Goal: Task Accomplishment & Management: Manage account settings

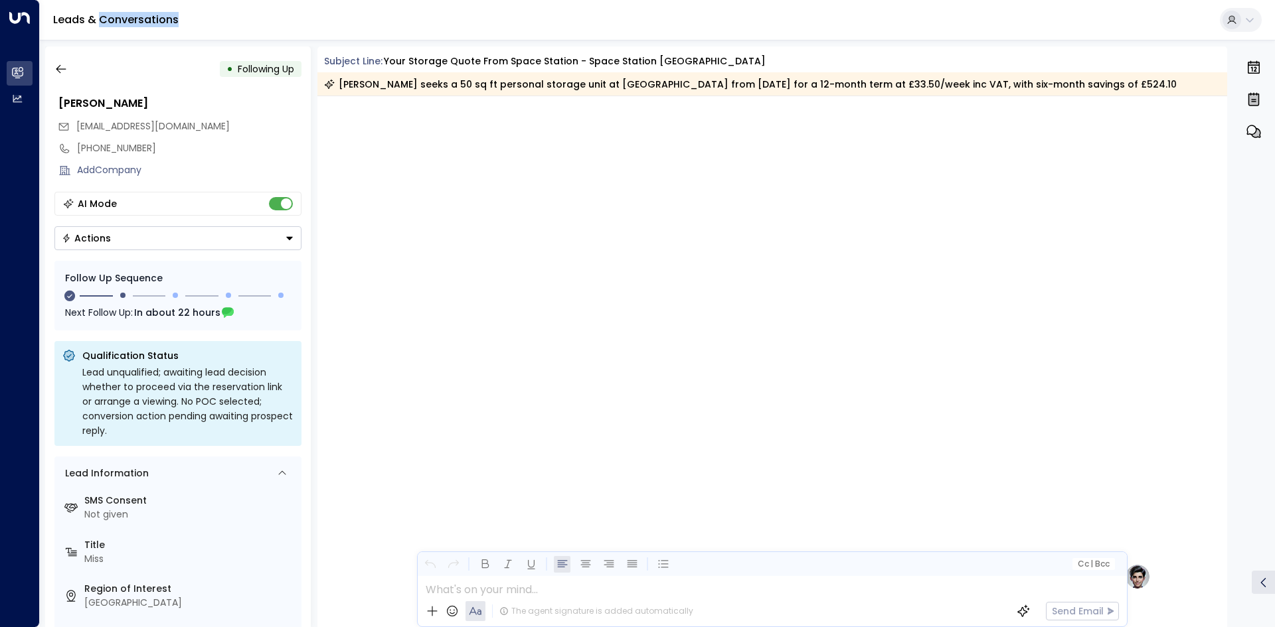
scroll to position [896, 0]
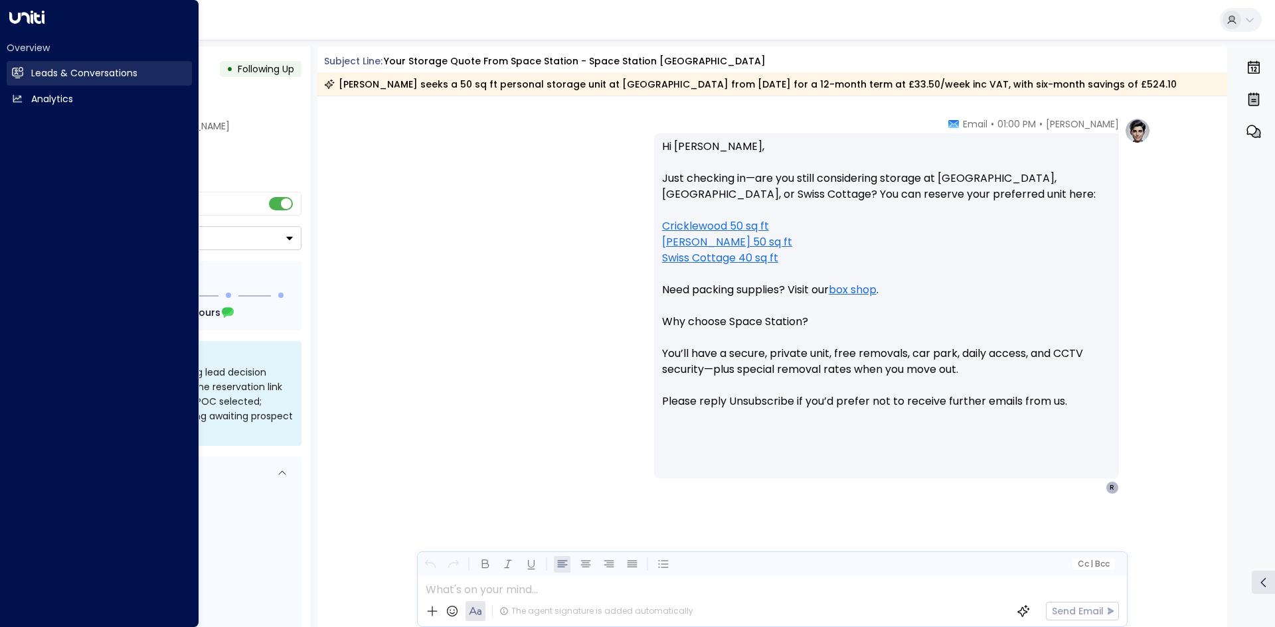
click at [25, 68] on link "Leads & Conversations Leads & Conversations" at bounding box center [99, 73] width 185 height 25
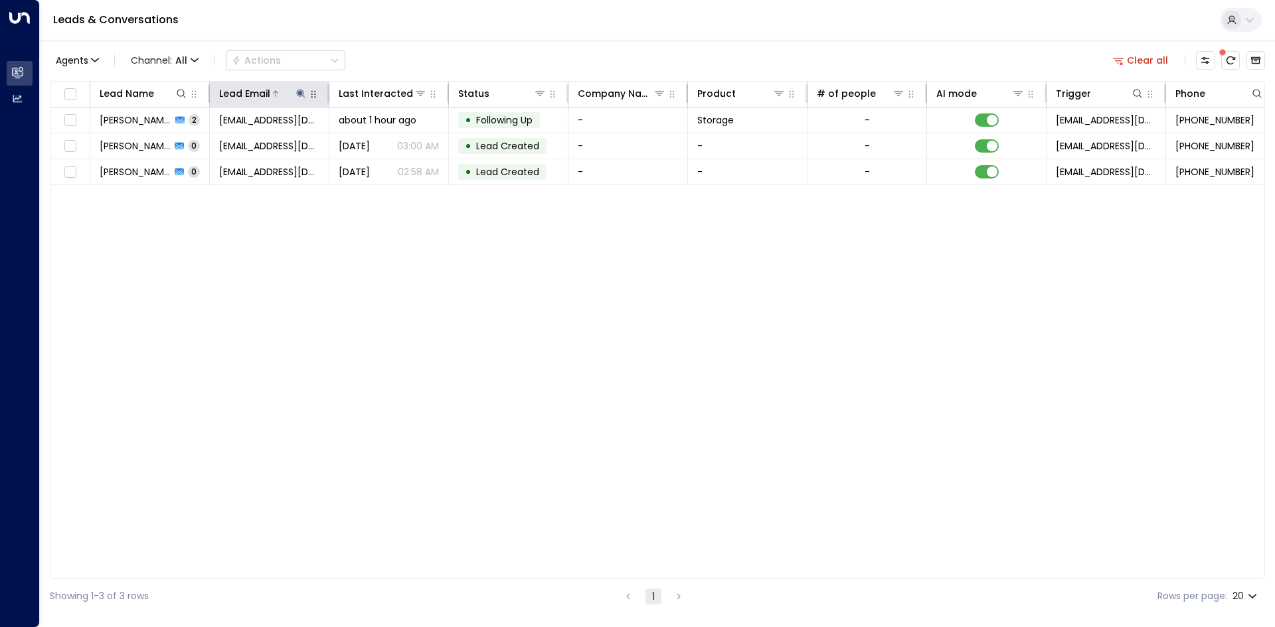
click at [300, 88] on icon at bounding box center [300, 93] width 11 height 11
click at [382, 139] on icon "button" at bounding box center [384, 141] width 9 height 9
click at [288, 141] on input "text" at bounding box center [300, 141] width 183 height 25
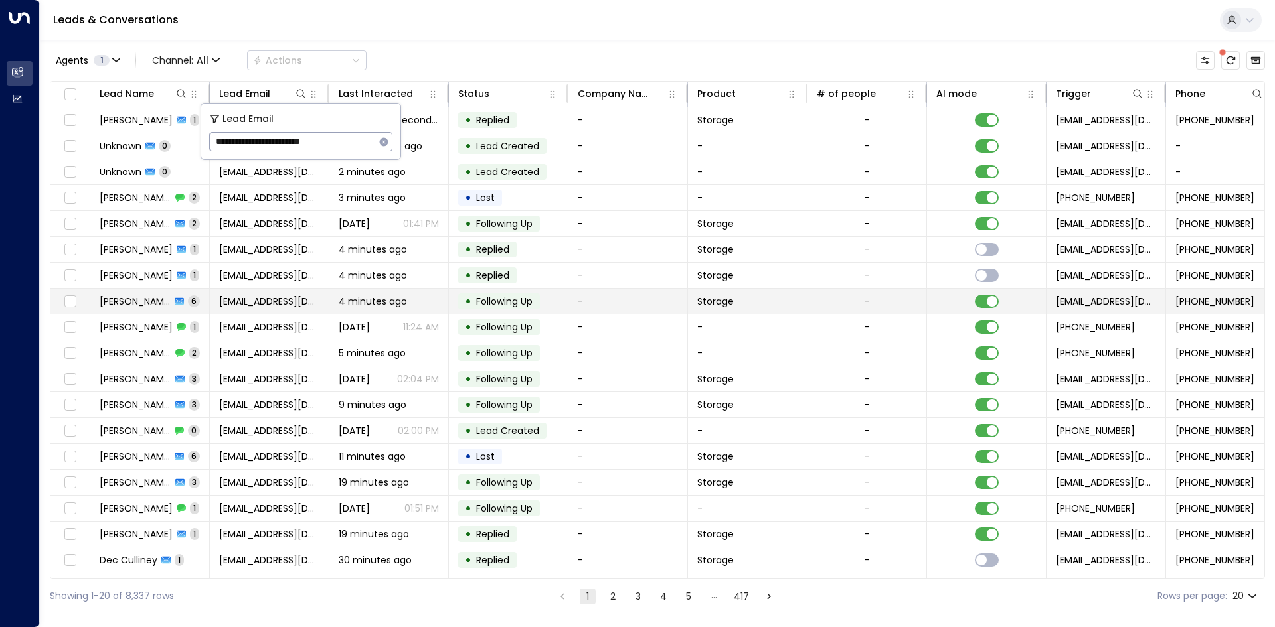
type input "**********"
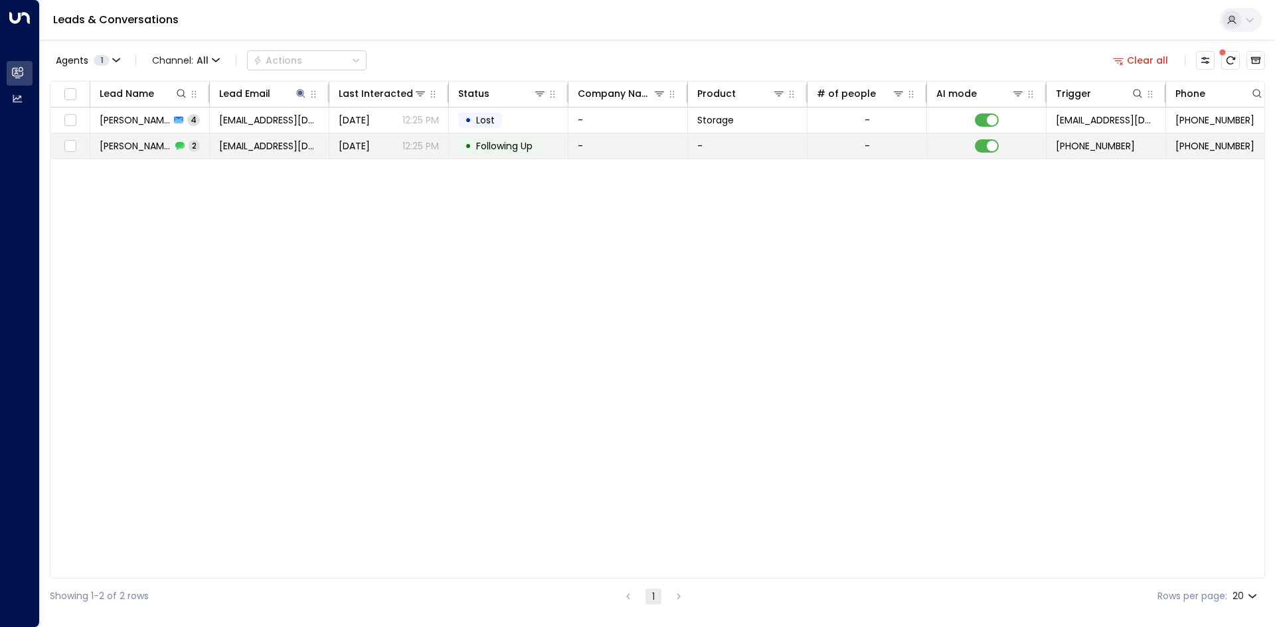
click at [546, 147] on td "• Following Up" at bounding box center [509, 145] width 120 height 25
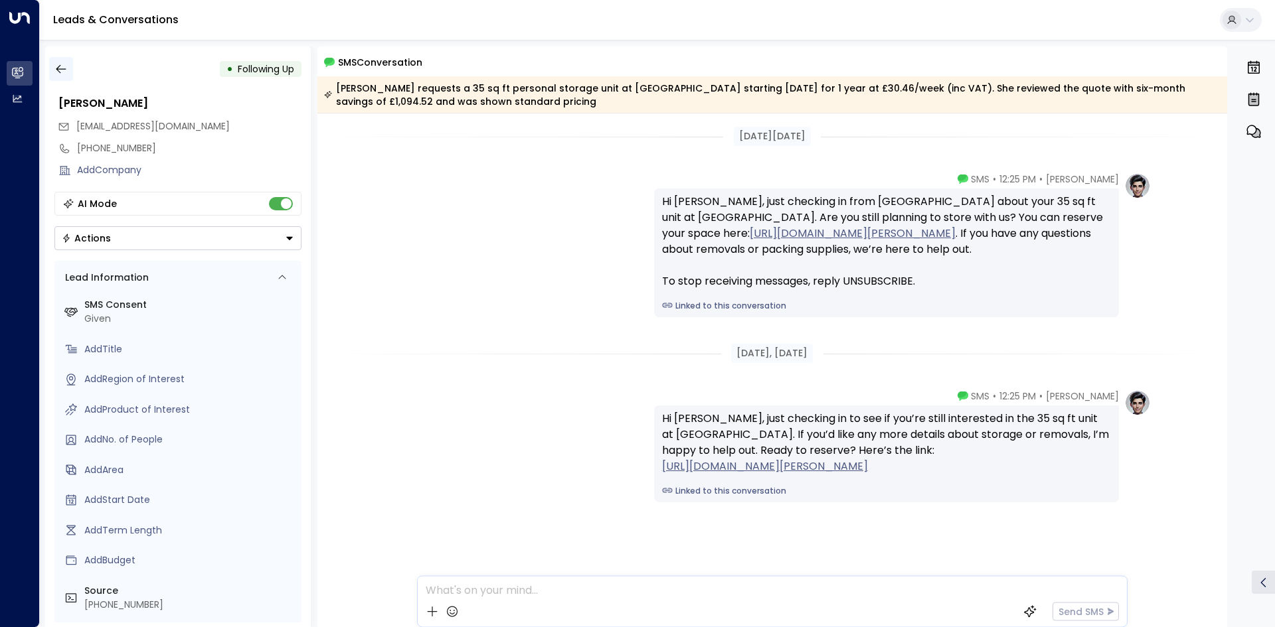
click at [58, 69] on icon "button" at bounding box center [61, 69] width 10 height 9
